Goal: Task Accomplishment & Management: Complete application form

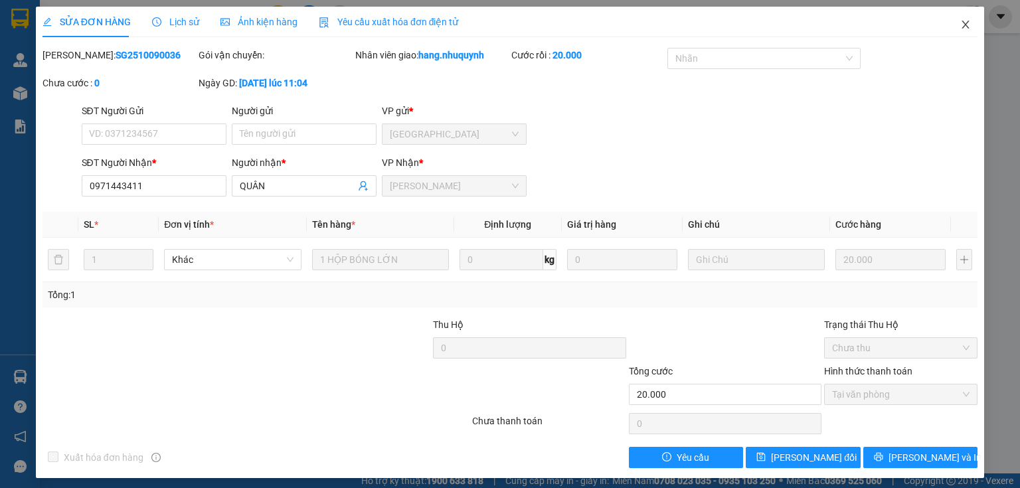
click at [961, 28] on icon "close" at bounding box center [965, 24] width 11 height 11
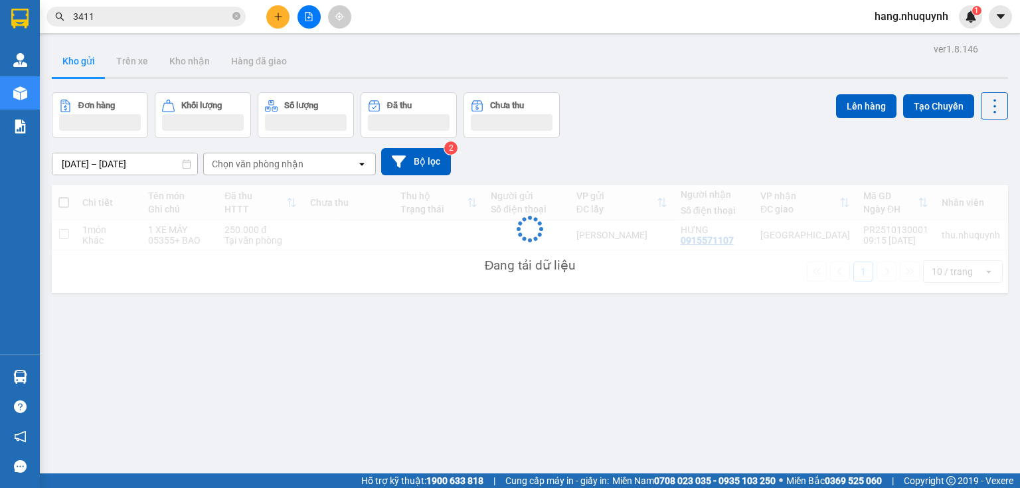
click at [141, 17] on input "3411" at bounding box center [151, 16] width 157 height 15
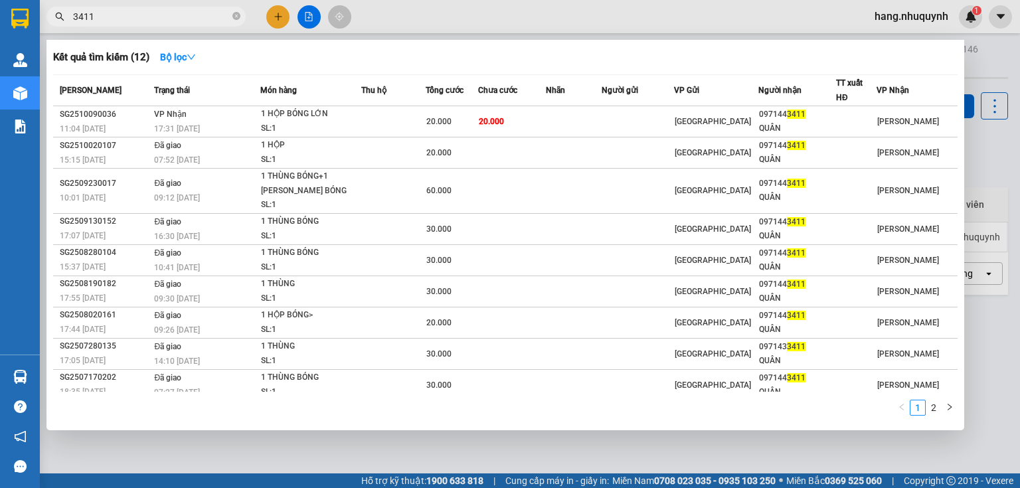
click at [141, 17] on input "3411" at bounding box center [151, 16] width 157 height 15
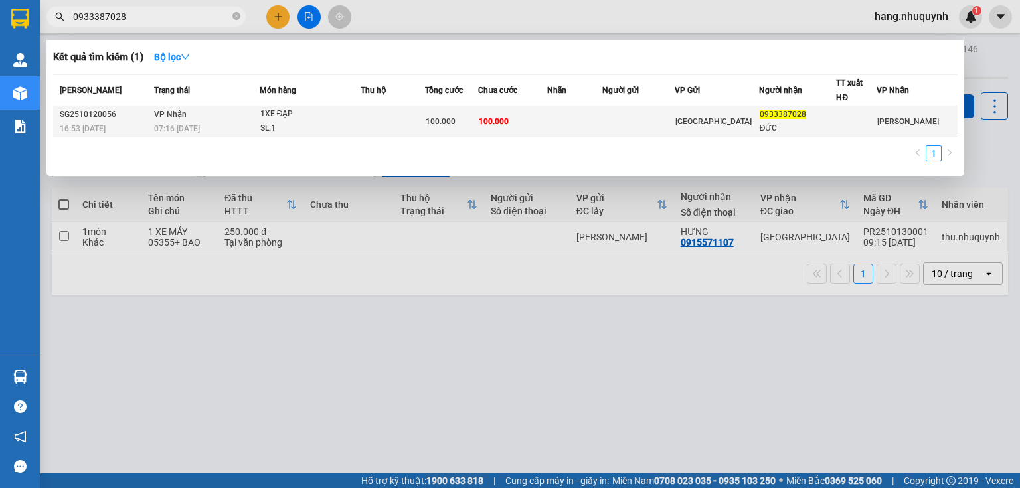
type input "0933387028"
click at [240, 130] on div "07:16 [DATE]" at bounding box center [206, 129] width 105 height 15
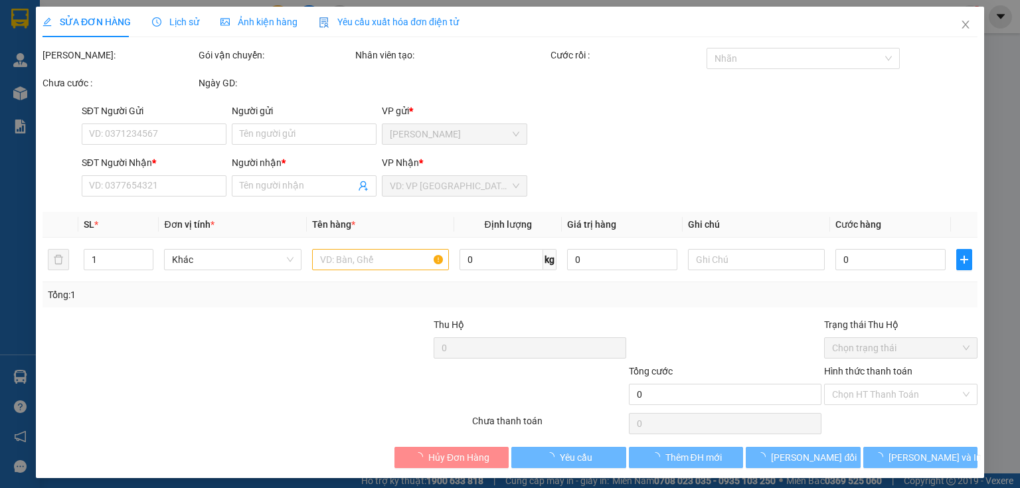
type input "0933387028"
type input "ĐỨC"
type input "100.000"
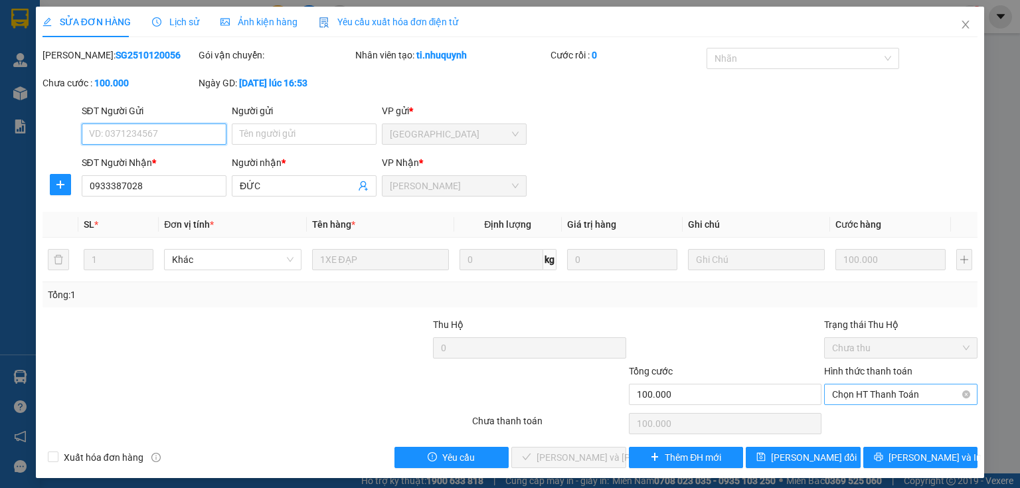
click at [872, 392] on span "Chọn HT Thanh Toán" at bounding box center [900, 394] width 137 height 20
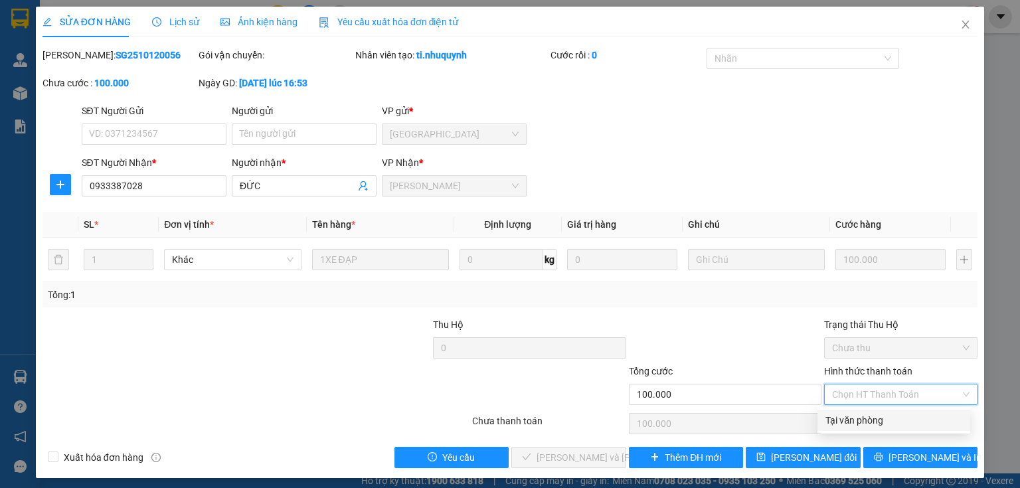
click at [861, 417] on div "Tại văn phòng" at bounding box center [893, 420] width 137 height 15
type input "0"
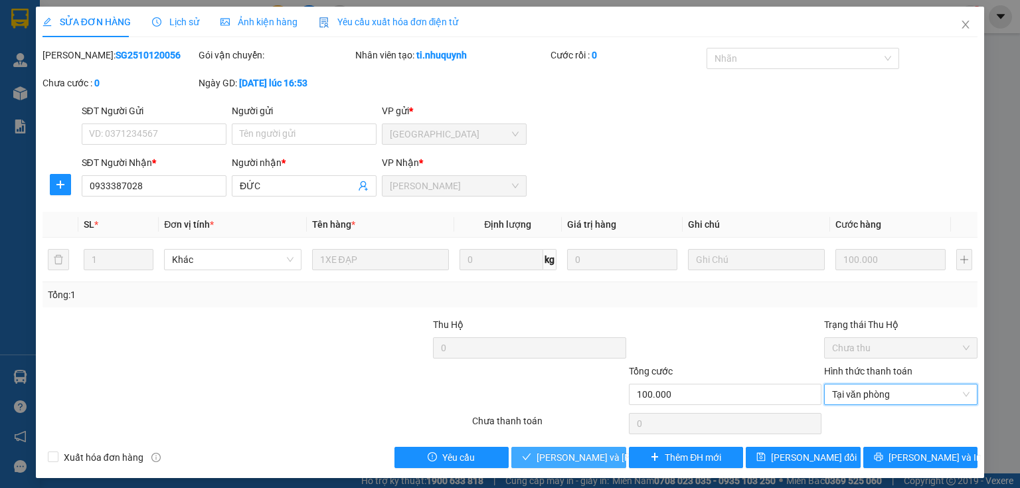
click at [576, 459] on span "[PERSON_NAME] và [PERSON_NAME] hàng" at bounding box center [625, 457] width 179 height 15
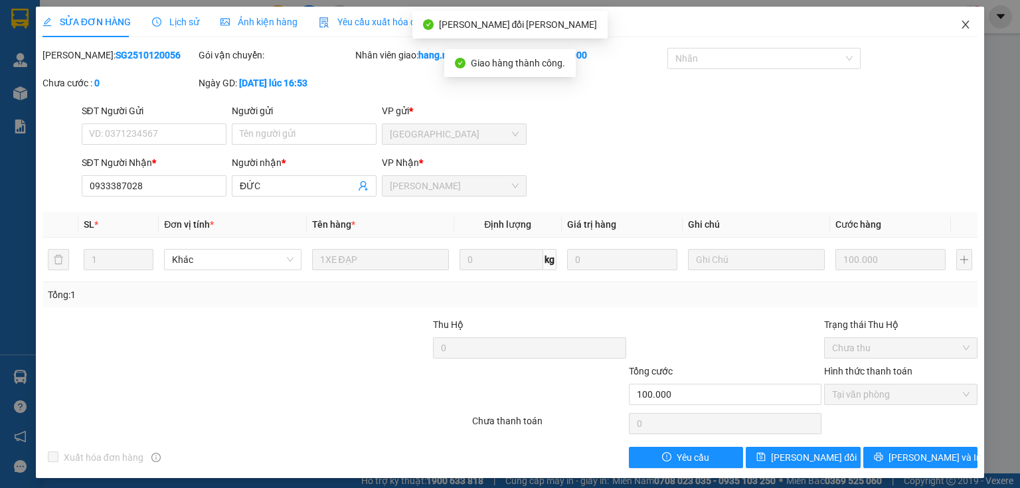
click at [960, 28] on icon "close" at bounding box center [965, 24] width 11 height 11
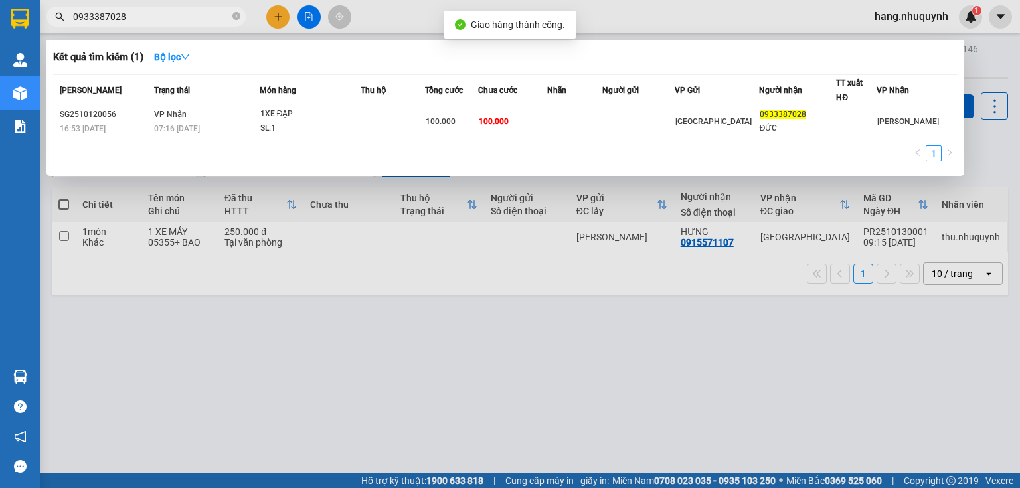
click at [155, 19] on input "0933387028" at bounding box center [151, 16] width 157 height 15
